Goal: Browse casually

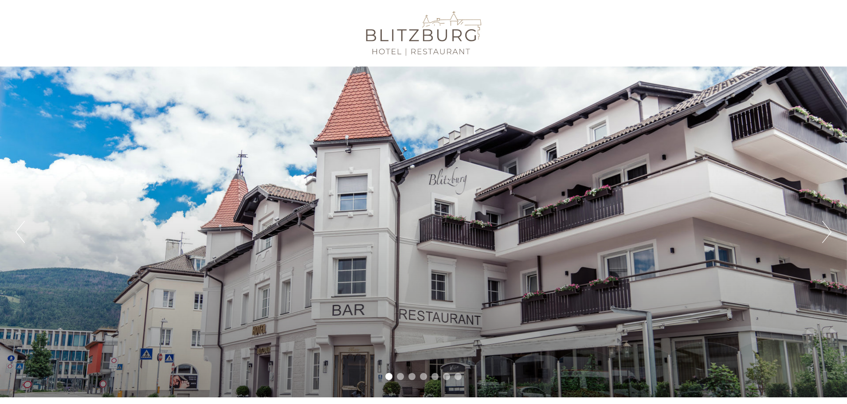
click at [827, 230] on button "Next" at bounding box center [826, 232] width 9 height 22
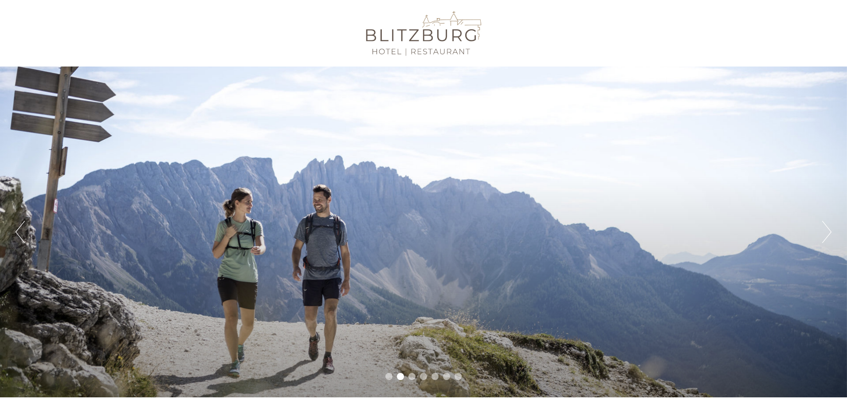
click at [832, 230] on div "Previous Next 1 2 3 4 5 6 7" at bounding box center [423, 231] width 847 height 331
click at [828, 232] on button "Next" at bounding box center [826, 232] width 9 height 22
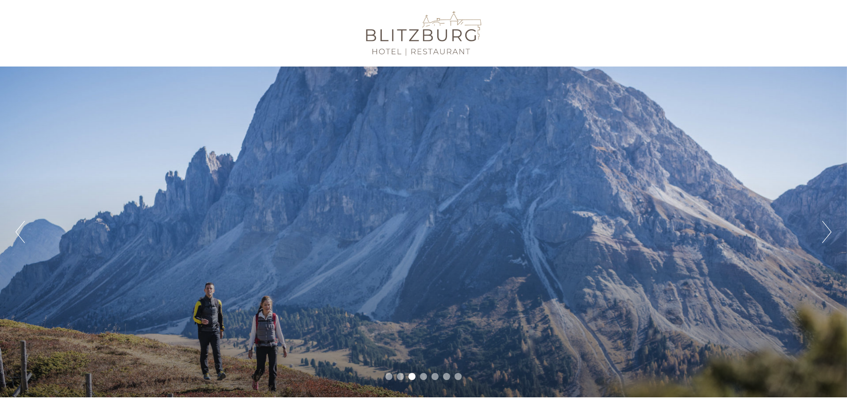
click at [828, 232] on button "Next" at bounding box center [826, 232] width 9 height 22
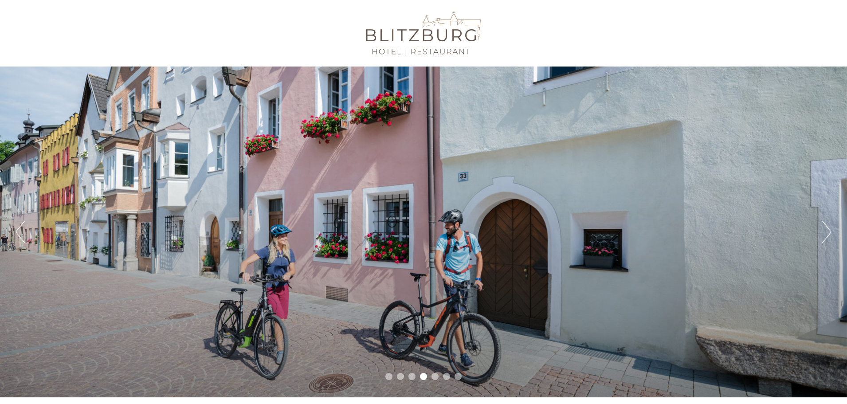
click at [828, 232] on button "Next" at bounding box center [826, 232] width 9 height 22
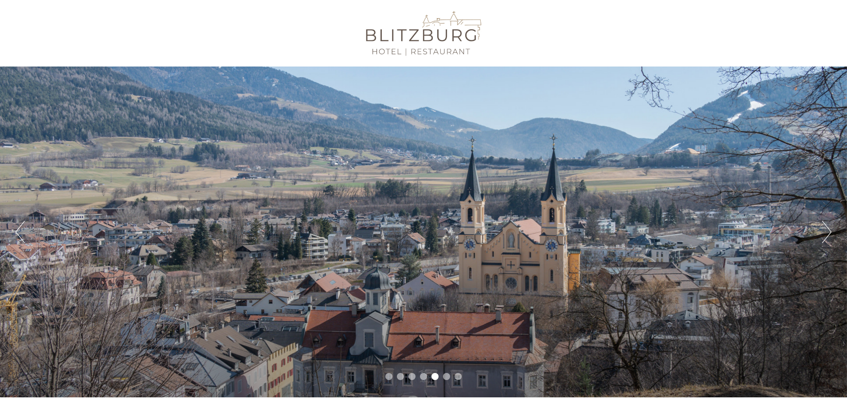
click at [828, 232] on button "Next" at bounding box center [826, 232] width 9 height 22
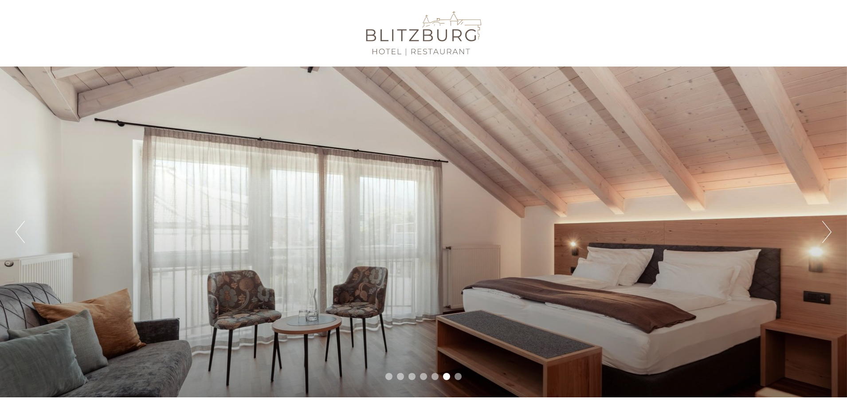
click at [828, 232] on button "Next" at bounding box center [826, 232] width 9 height 22
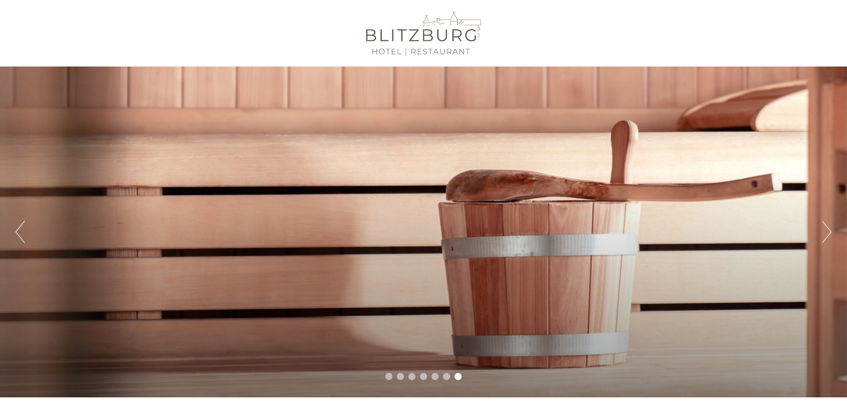
click at [828, 232] on button "Next" at bounding box center [826, 232] width 9 height 22
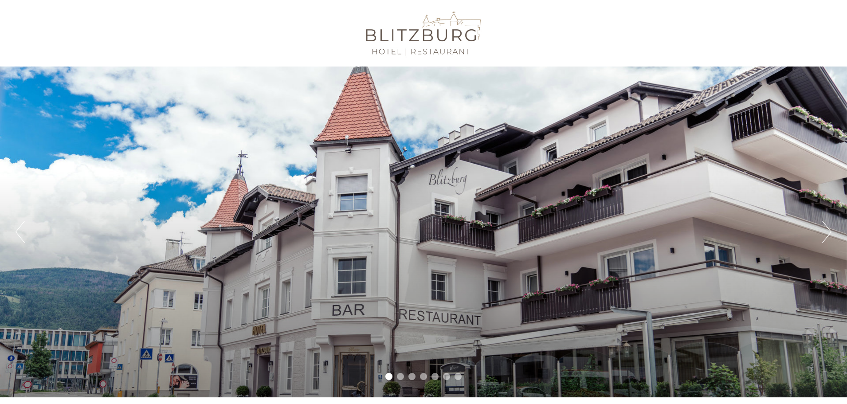
click at [828, 232] on button "Next" at bounding box center [826, 232] width 9 height 22
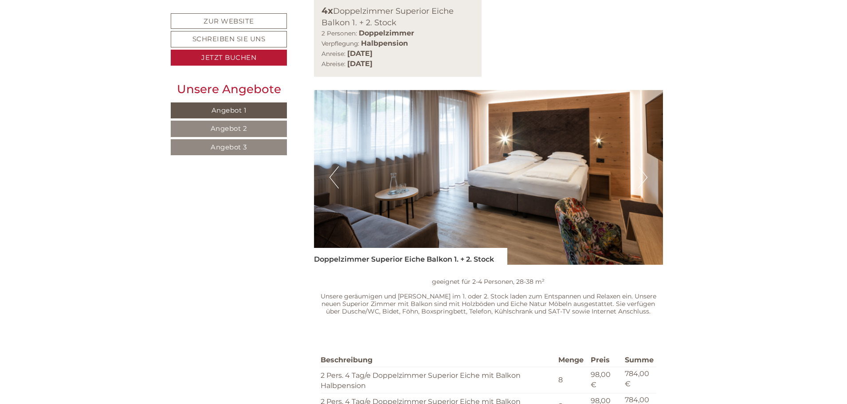
scroll to position [798, 0]
